Goal: Task Accomplishment & Management: Manage account settings

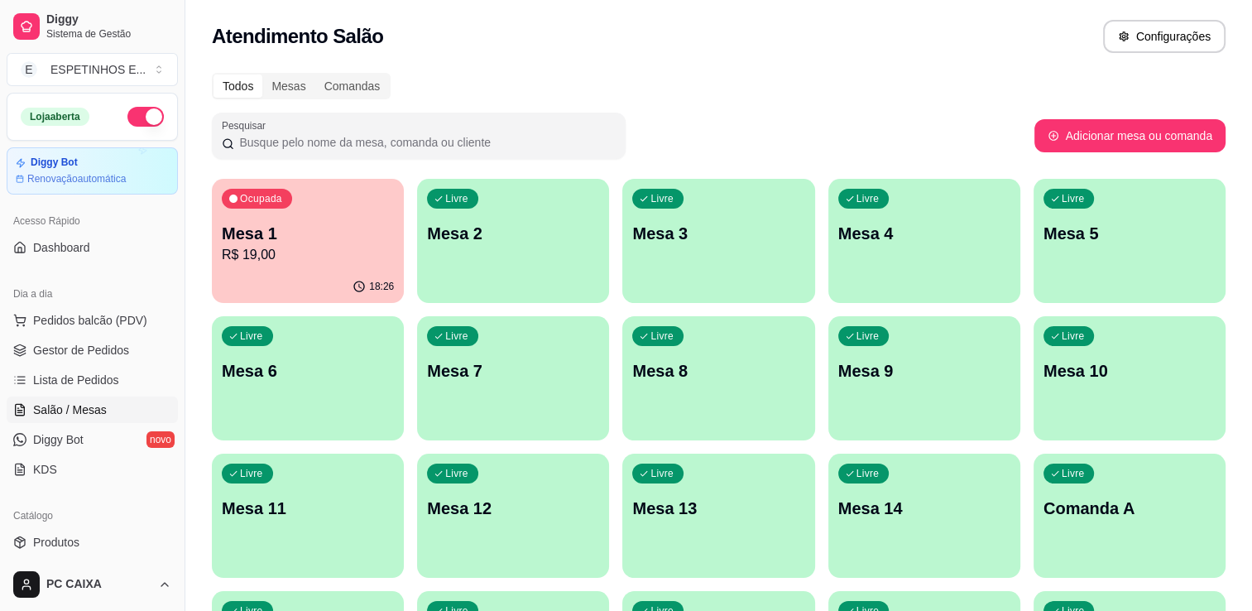
click at [166, 98] on div "Loja aberta Diggy Bot Renovação automática" at bounding box center [92, 144] width 185 height 102
click at [301, 234] on p "Mesa 1" at bounding box center [308, 233] width 172 height 23
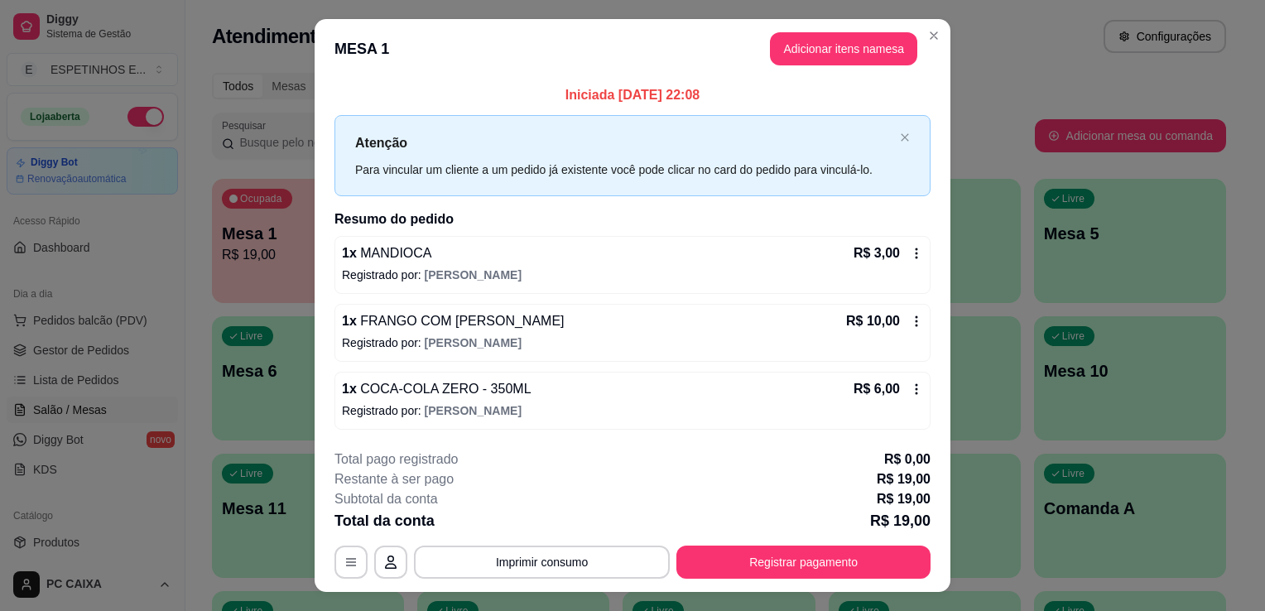
click at [814, 269] on p "Registrado por: [PERSON_NAME]" at bounding box center [632, 275] width 581 height 17
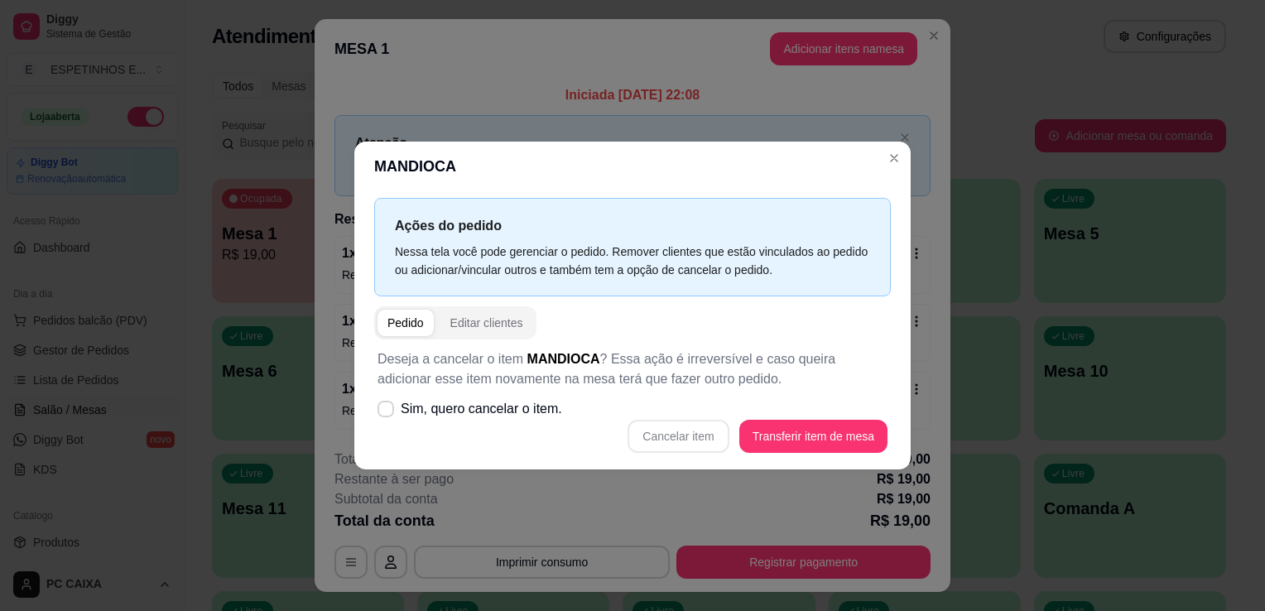
click at [670, 435] on div "Cancelar item Transferir item de mesa" at bounding box center [632, 436] width 510 height 33
click at [393, 415] on label "Sim, quero cancelar o item." at bounding box center [470, 408] width 198 height 33
click at [387, 415] on input "Sim, quero cancelar o item." at bounding box center [382, 417] width 11 height 11
checkbox input "true"
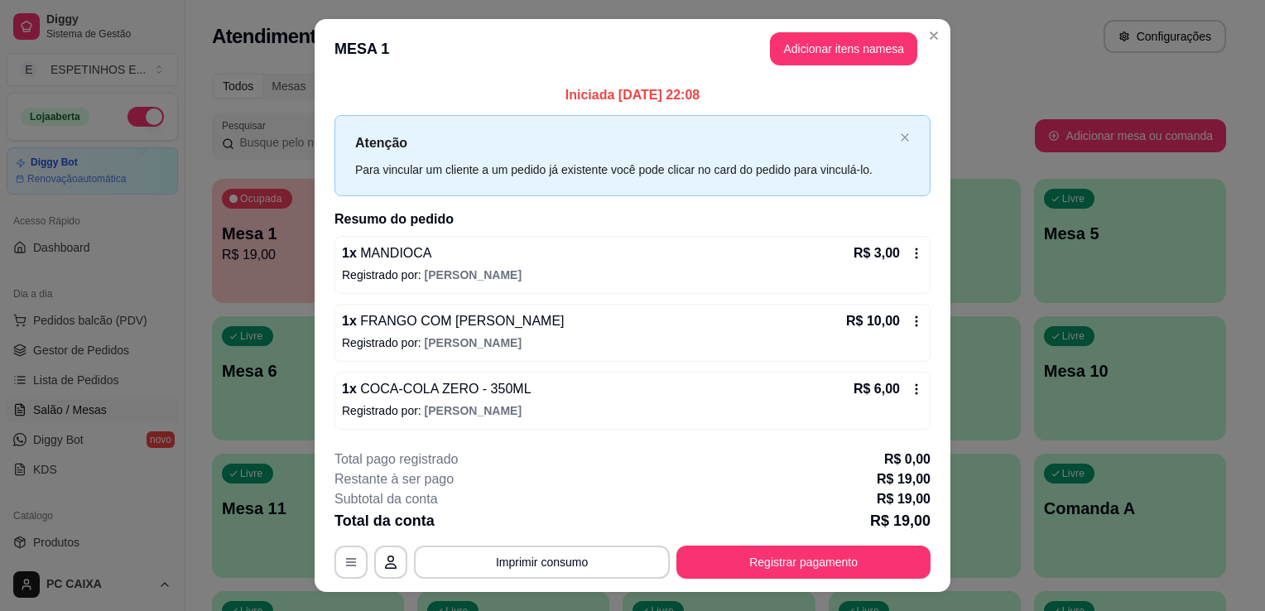
click at [630, 259] on div "1 x MANDIOCA R$ 3,00" at bounding box center [632, 253] width 581 height 20
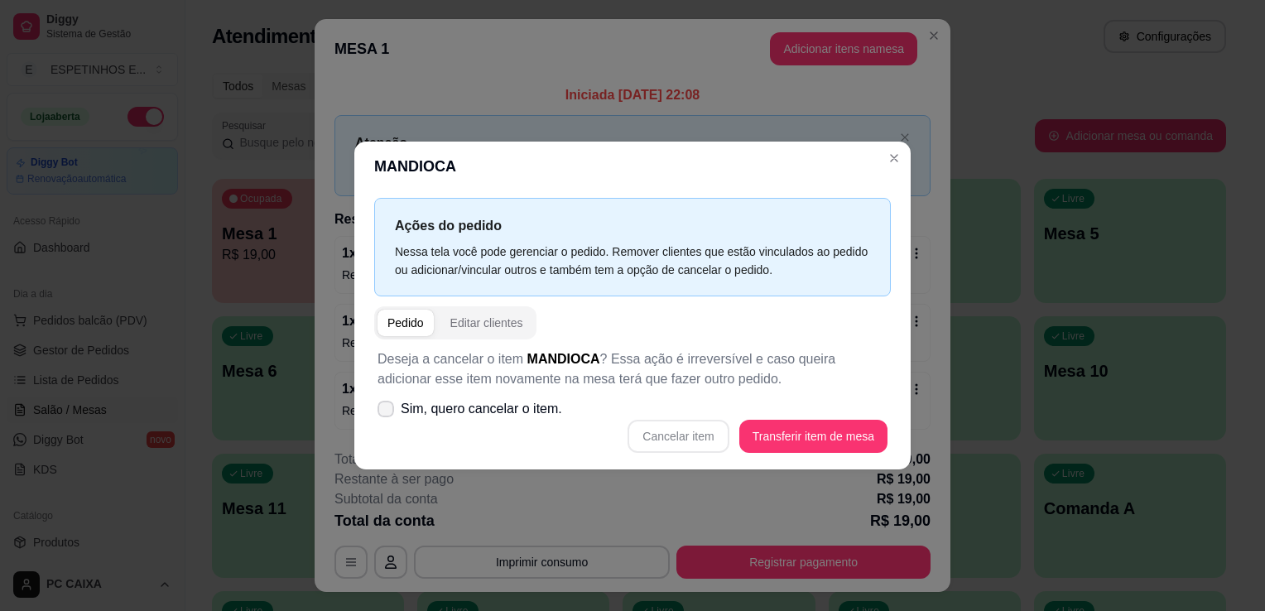
click at [394, 413] on label "Sim, quero cancelar o item." at bounding box center [470, 408] width 198 height 33
click at [387, 413] on input "Sim, quero cancelar o item." at bounding box center [382, 417] width 11 height 11
checkbox input "true"
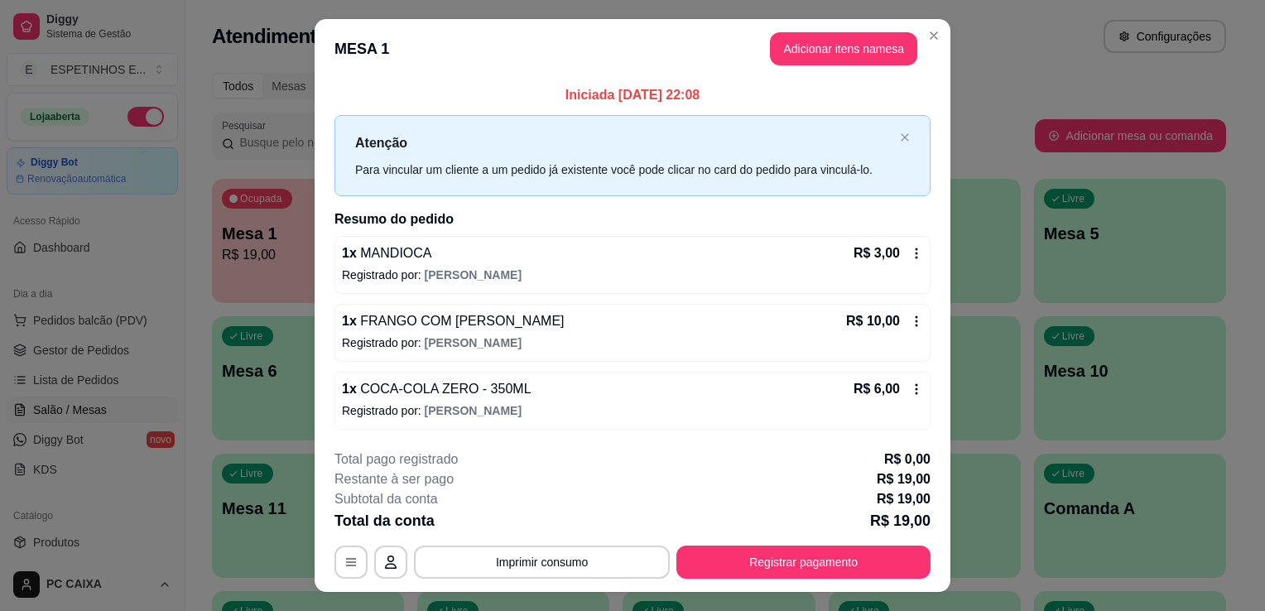
click at [587, 274] on p "Registrado por: [PERSON_NAME]" at bounding box center [632, 275] width 581 height 17
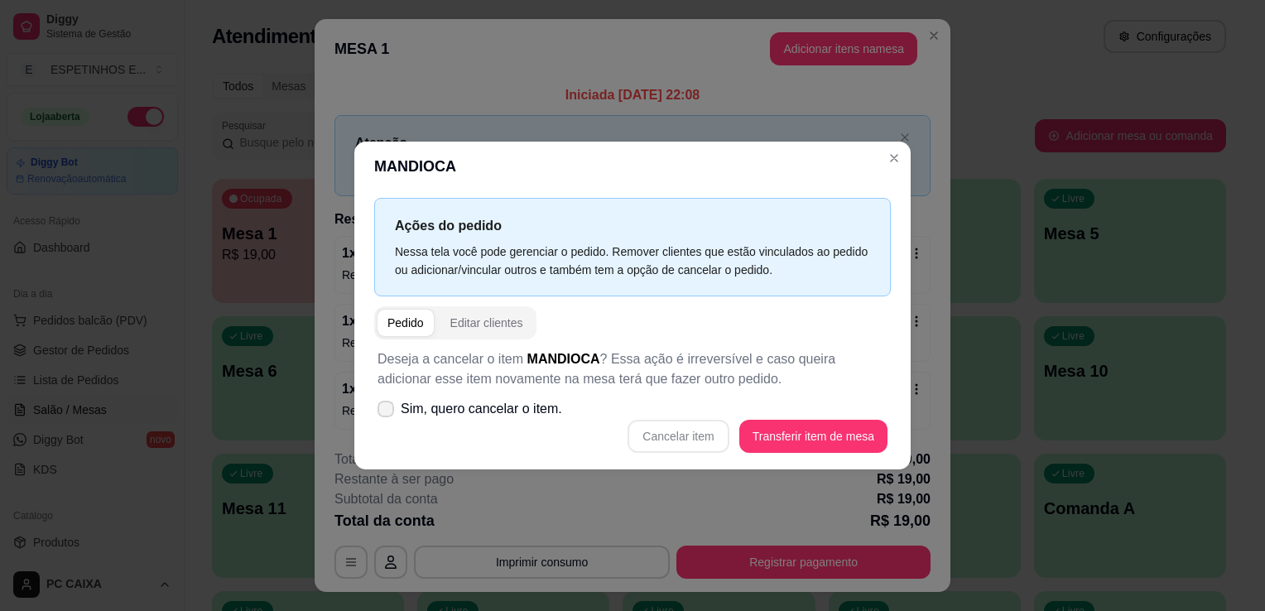
click at [426, 422] on label "Sim, quero cancelar o item." at bounding box center [470, 408] width 198 height 33
click at [387, 422] on input "Sim, quero cancelar o item." at bounding box center [382, 417] width 11 height 11
checkbox input "true"
click at [718, 441] on button "Cancelar item" at bounding box center [678, 436] width 98 height 32
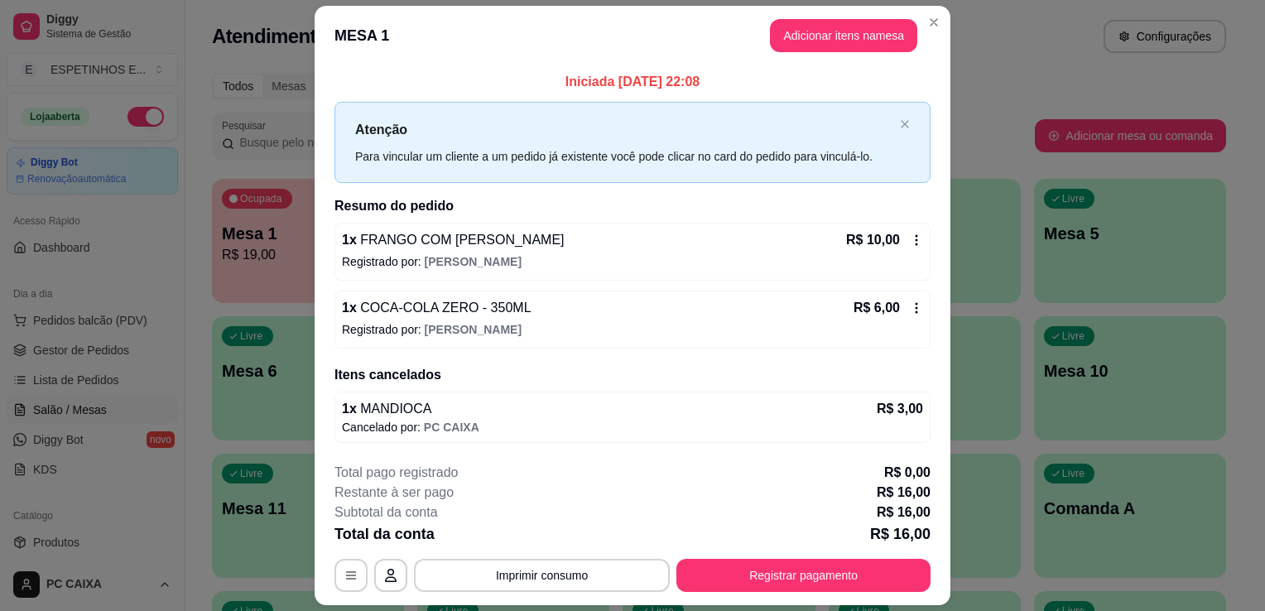
click at [574, 246] on div "1 x FRANGO COM BACON R$ 10,00" at bounding box center [632, 240] width 581 height 20
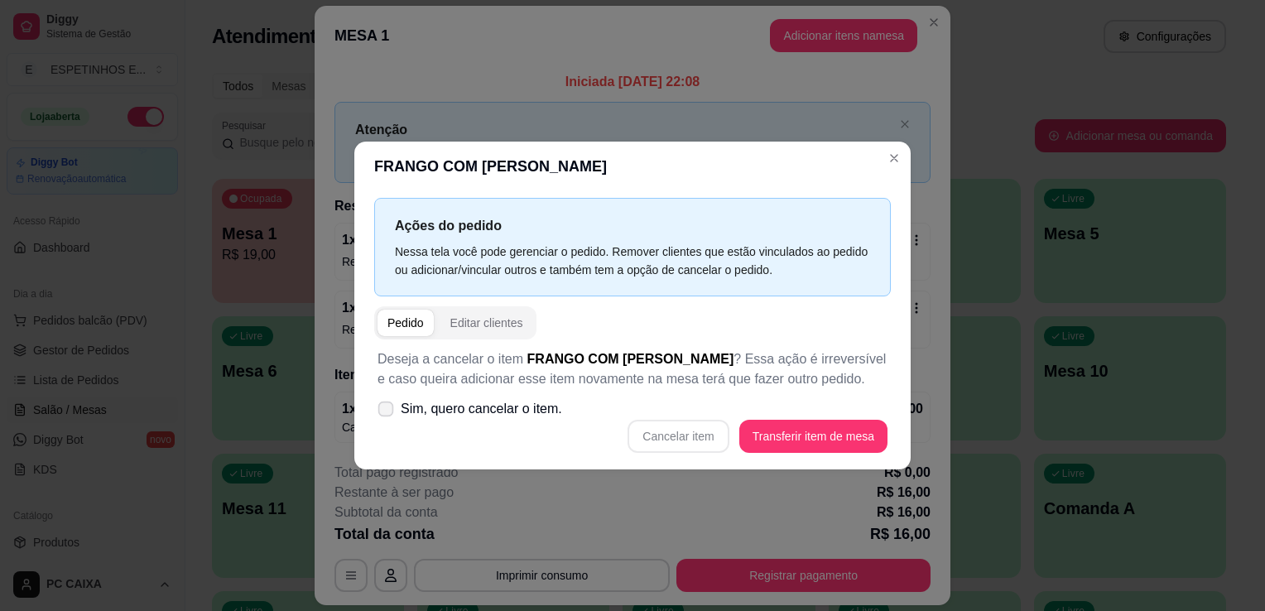
click at [524, 411] on span "Sim, quero cancelar o item." at bounding box center [481, 409] width 161 height 20
click at [387, 412] on input "Sim, quero cancelar o item." at bounding box center [382, 417] width 11 height 11
checkbox input "true"
click at [727, 438] on button "Cancelar item" at bounding box center [677, 436] width 101 height 33
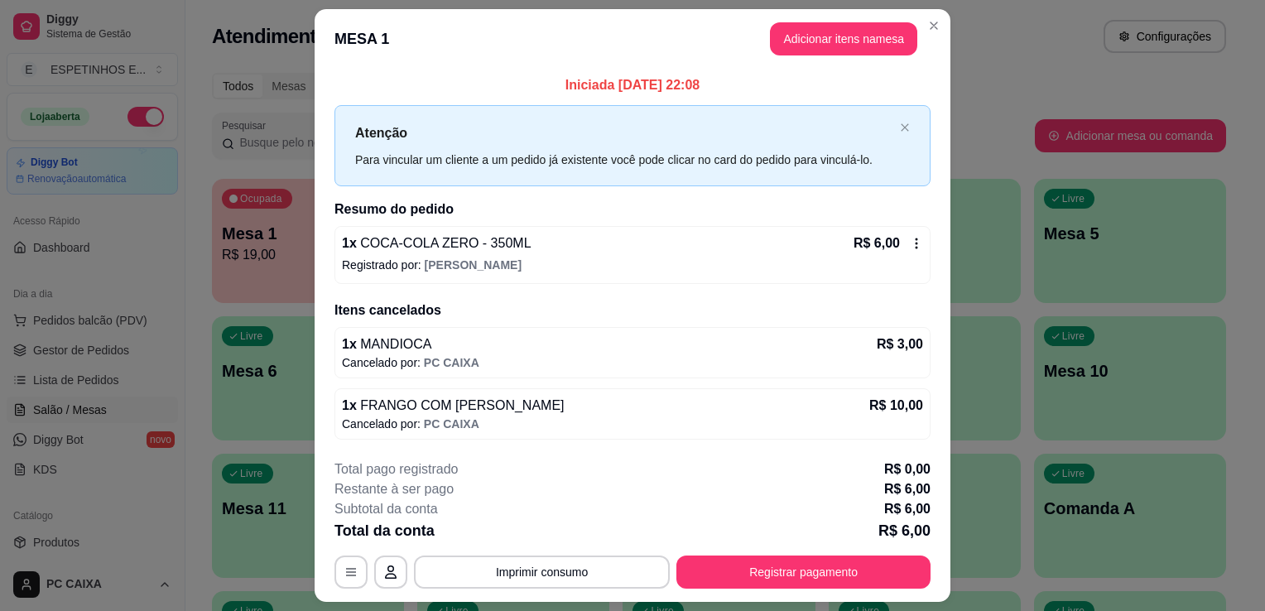
drag, startPoint x: 543, startPoint y: 84, endPoint x: 622, endPoint y: 214, distance: 151.2
click at [545, 84] on p "Iniciada [DATE] 22:08" at bounding box center [632, 85] width 596 height 20
click at [480, 239] on span "COCA-COLA ZERO - 350ML" at bounding box center [444, 243] width 175 height 14
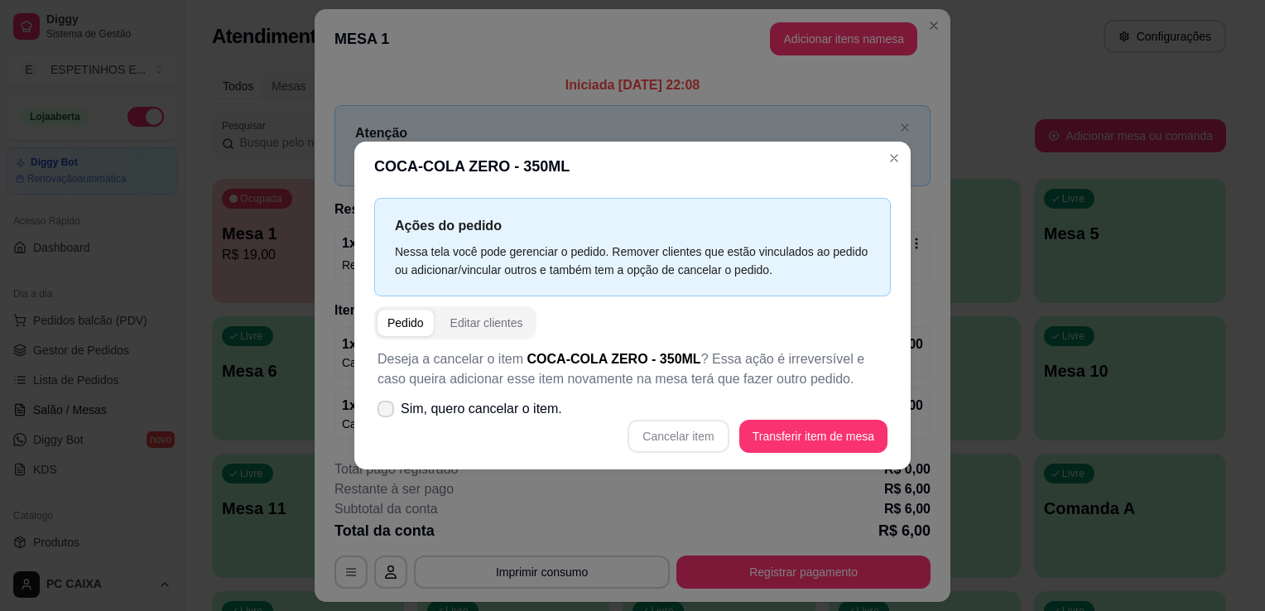
click at [486, 405] on span "Sim, quero cancelar o item." at bounding box center [481, 409] width 161 height 20
click at [387, 412] on input "Sim, quero cancelar o item." at bounding box center [382, 417] width 11 height 11
checkbox input "true"
click at [705, 435] on button "Cancelar item" at bounding box center [677, 436] width 101 height 33
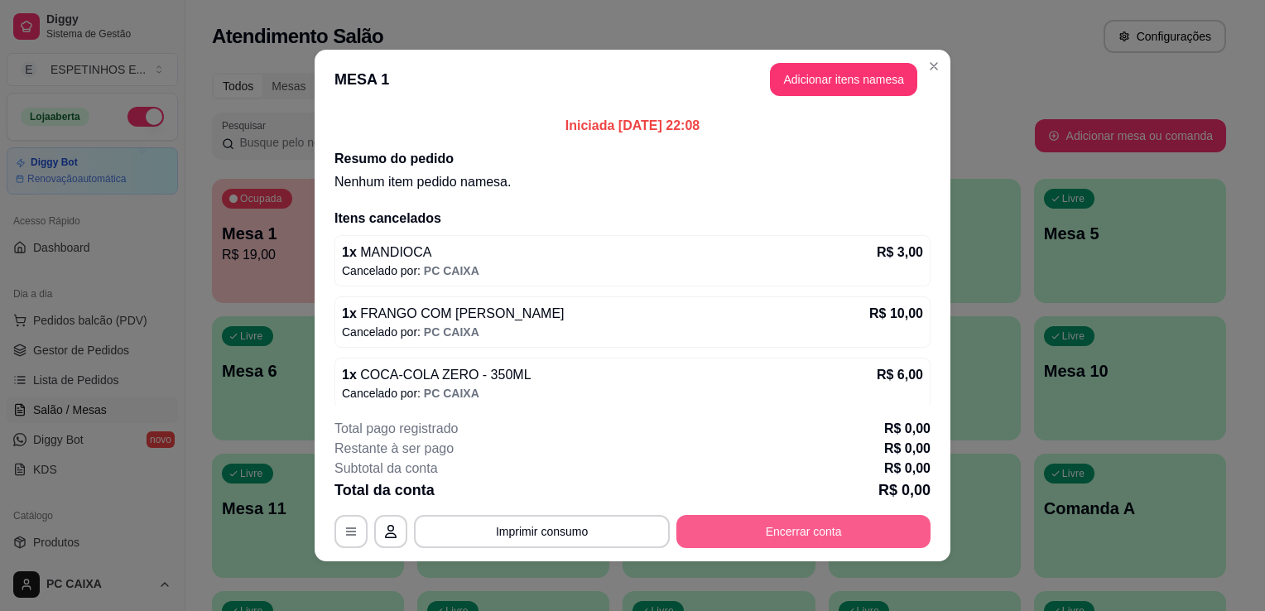
click at [791, 523] on button "Encerrar conta" at bounding box center [803, 531] width 254 height 33
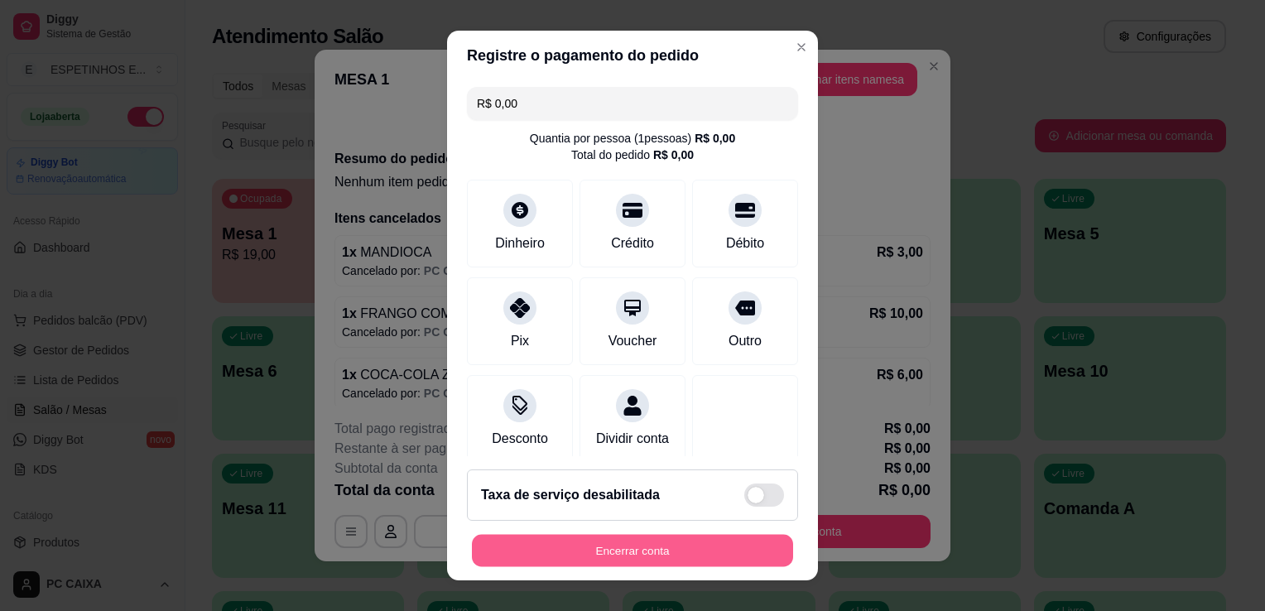
click at [612, 560] on button "Encerrar conta" at bounding box center [632, 551] width 321 height 32
